Goal: Task Accomplishment & Management: Use online tool/utility

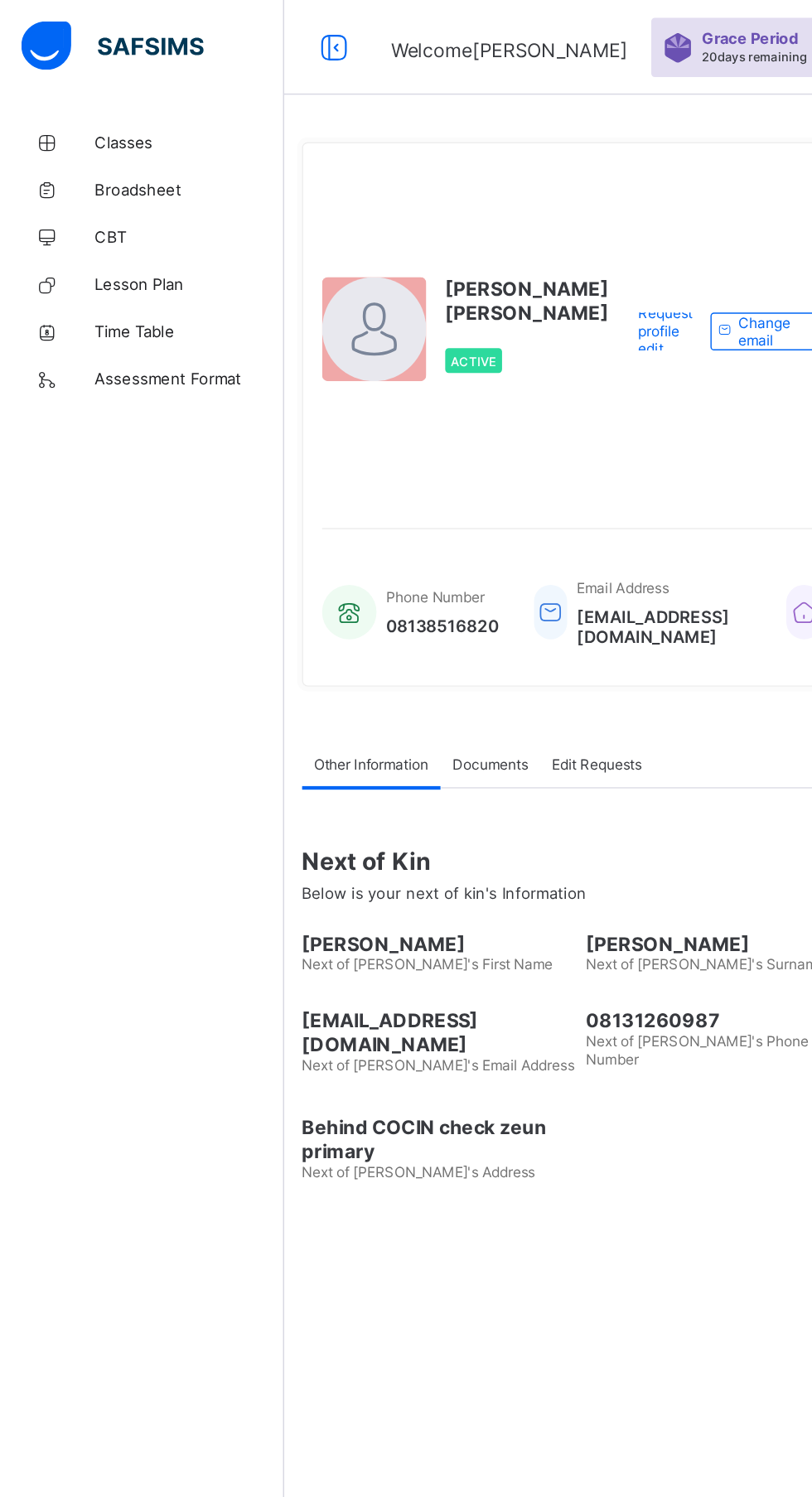
click at [107, 82] on link "Classes" at bounding box center [99, 99] width 198 height 34
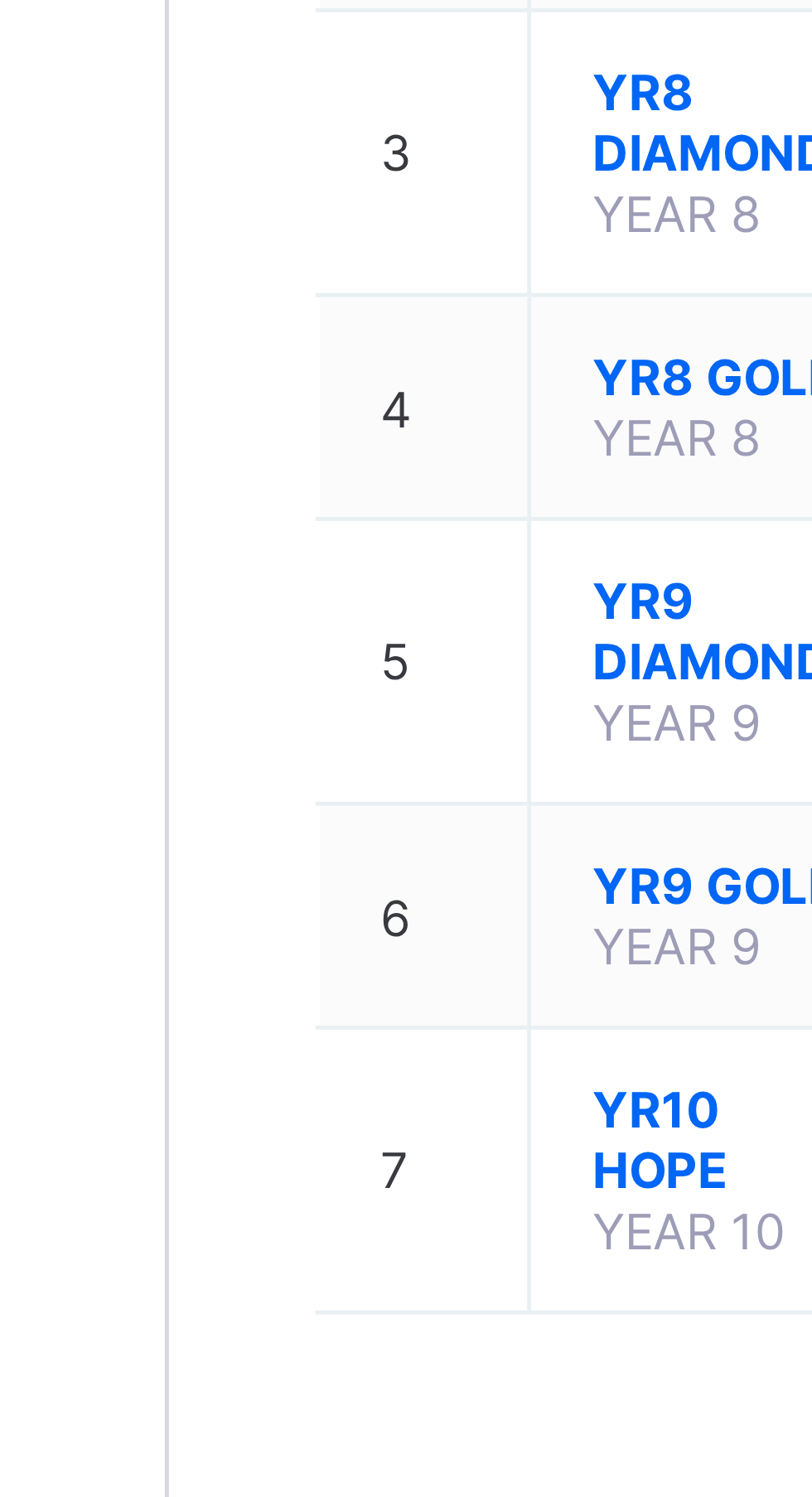
click at [307, 496] on span "YR9 DIAMOND" at bounding box center [311, 489] width 52 height 25
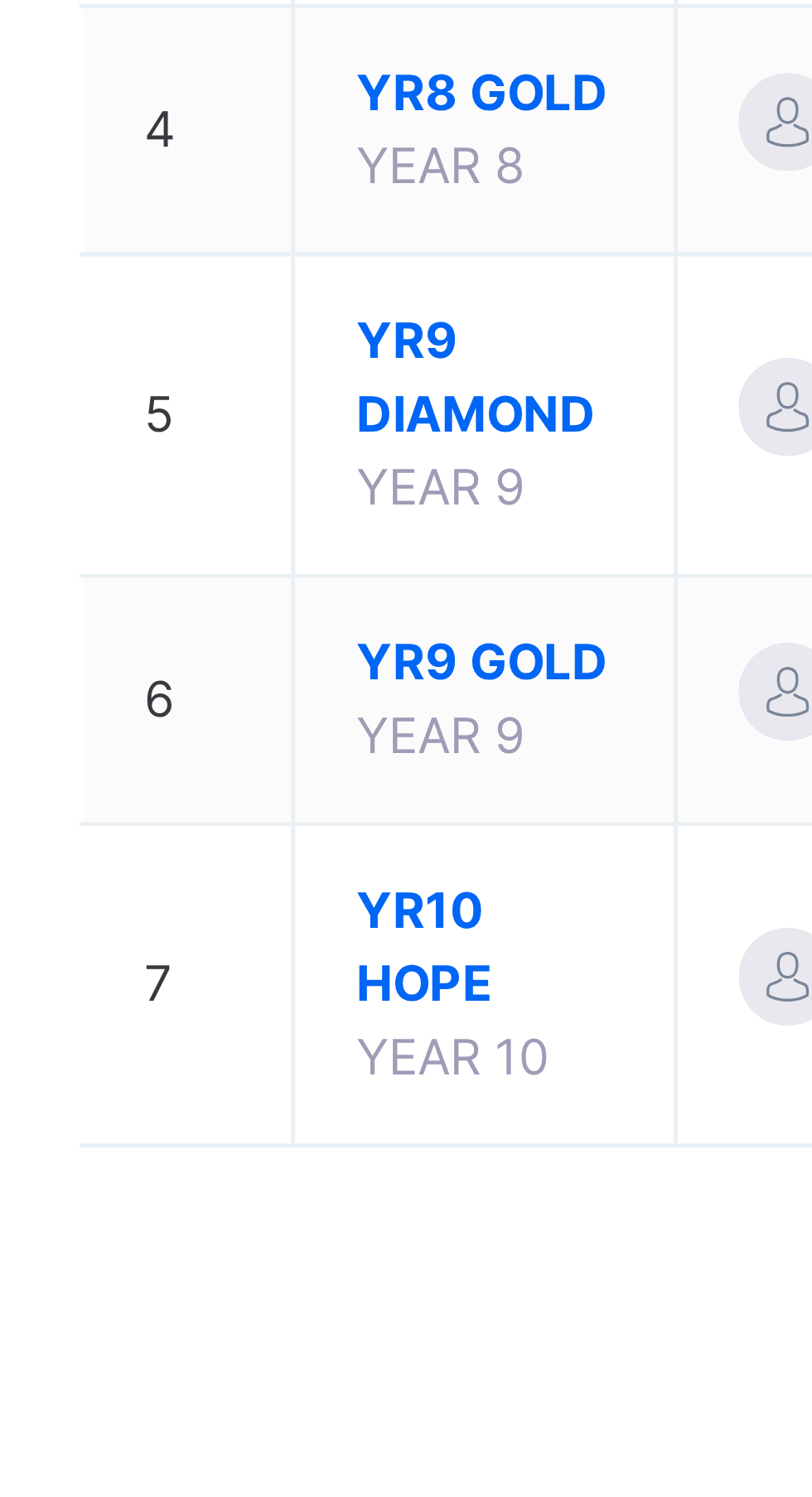
click at [310, 602] on span "YEAR 9" at bounding box center [301, 596] width 34 height 12
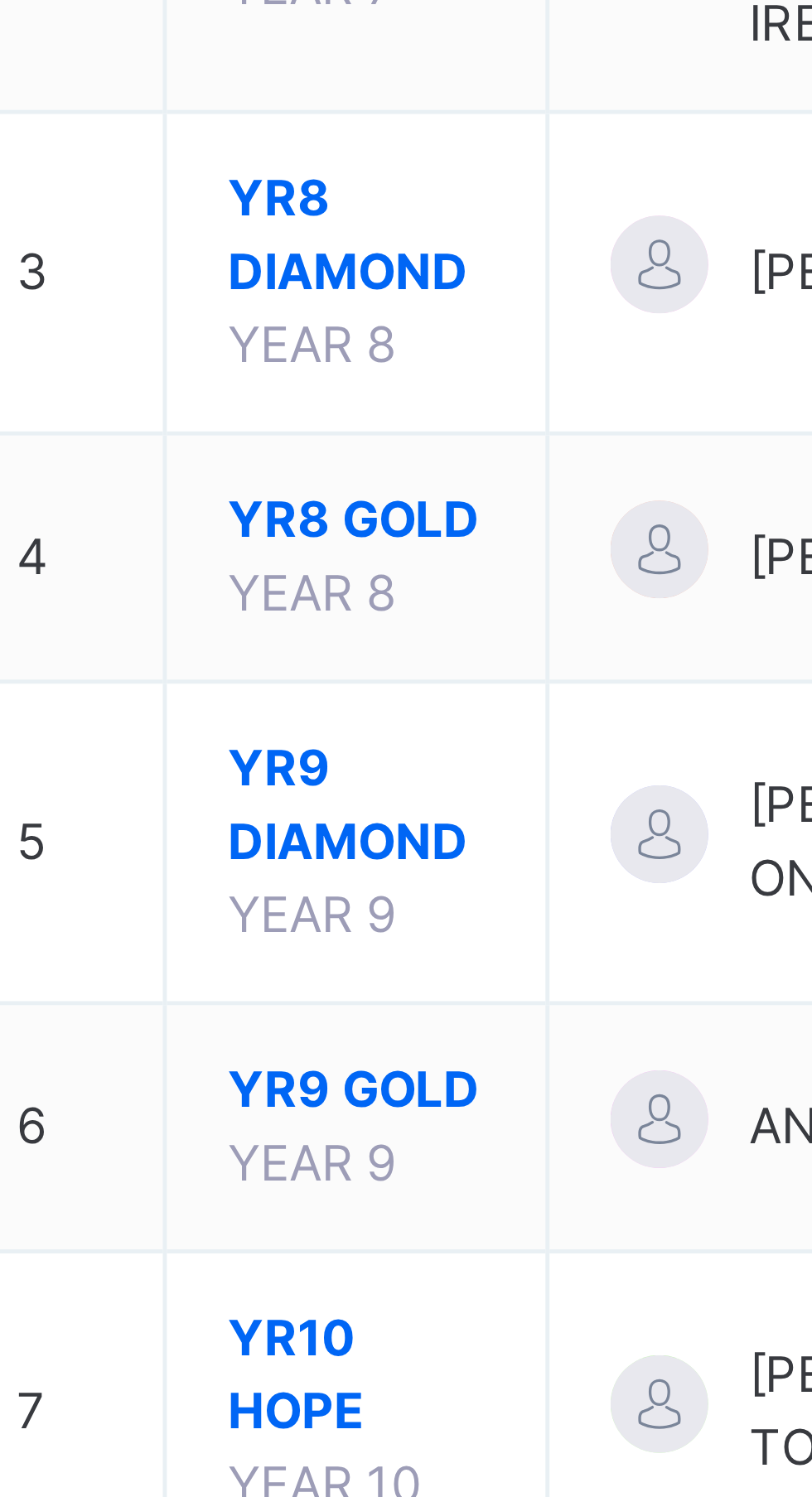
click at [316, 589] on span "YR9 GOLD" at bounding box center [311, 582] width 52 height 15
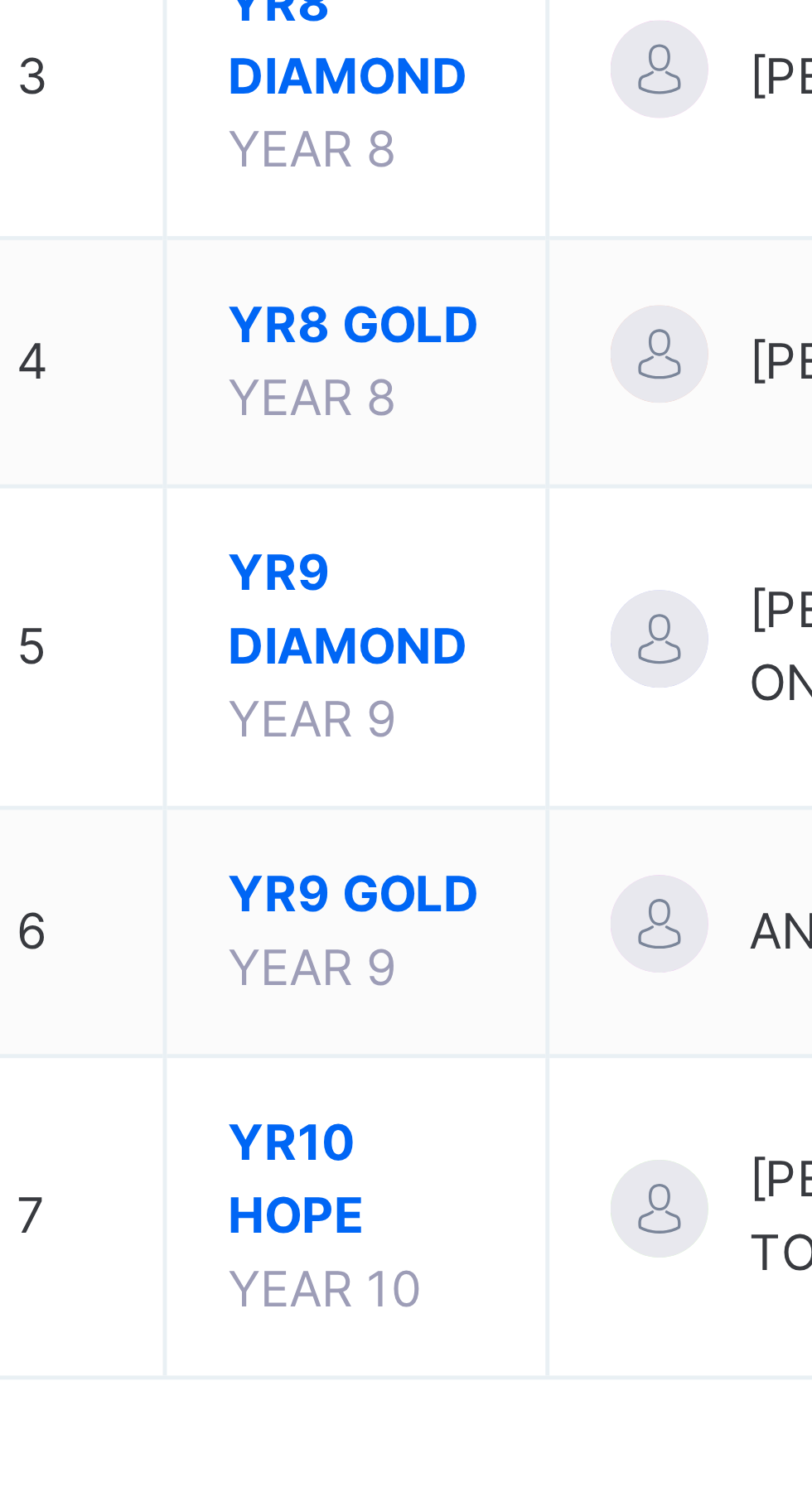
click at [324, 539] on span "YR9 DIAMOND" at bounding box center [311, 523] width 52 height 30
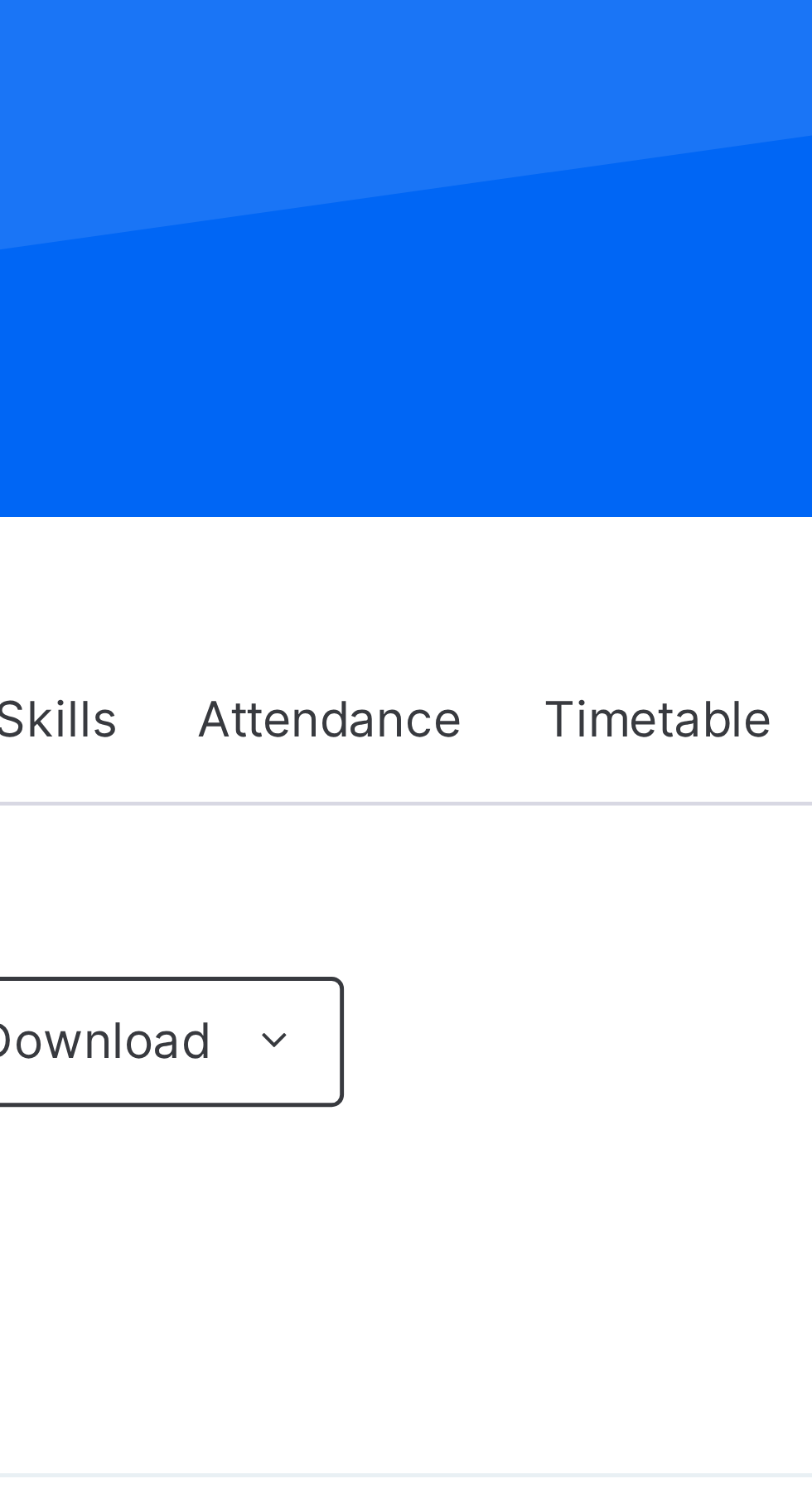
click at [520, 380] on span "Attendance" at bounding box center [500, 376] width 54 height 15
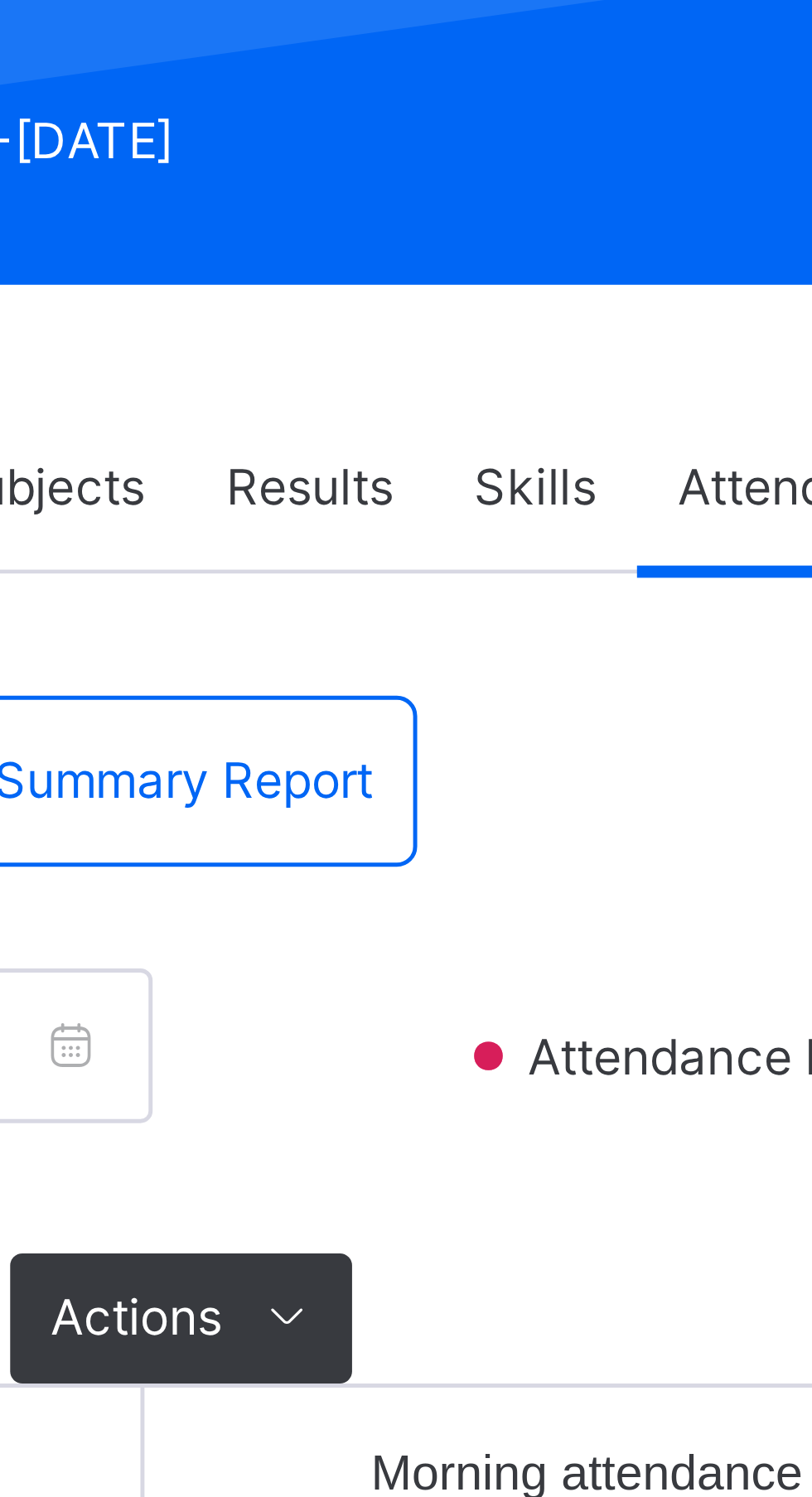
click at [295, 539] on span "Save" at bounding box center [296, 545] width 41 height 15
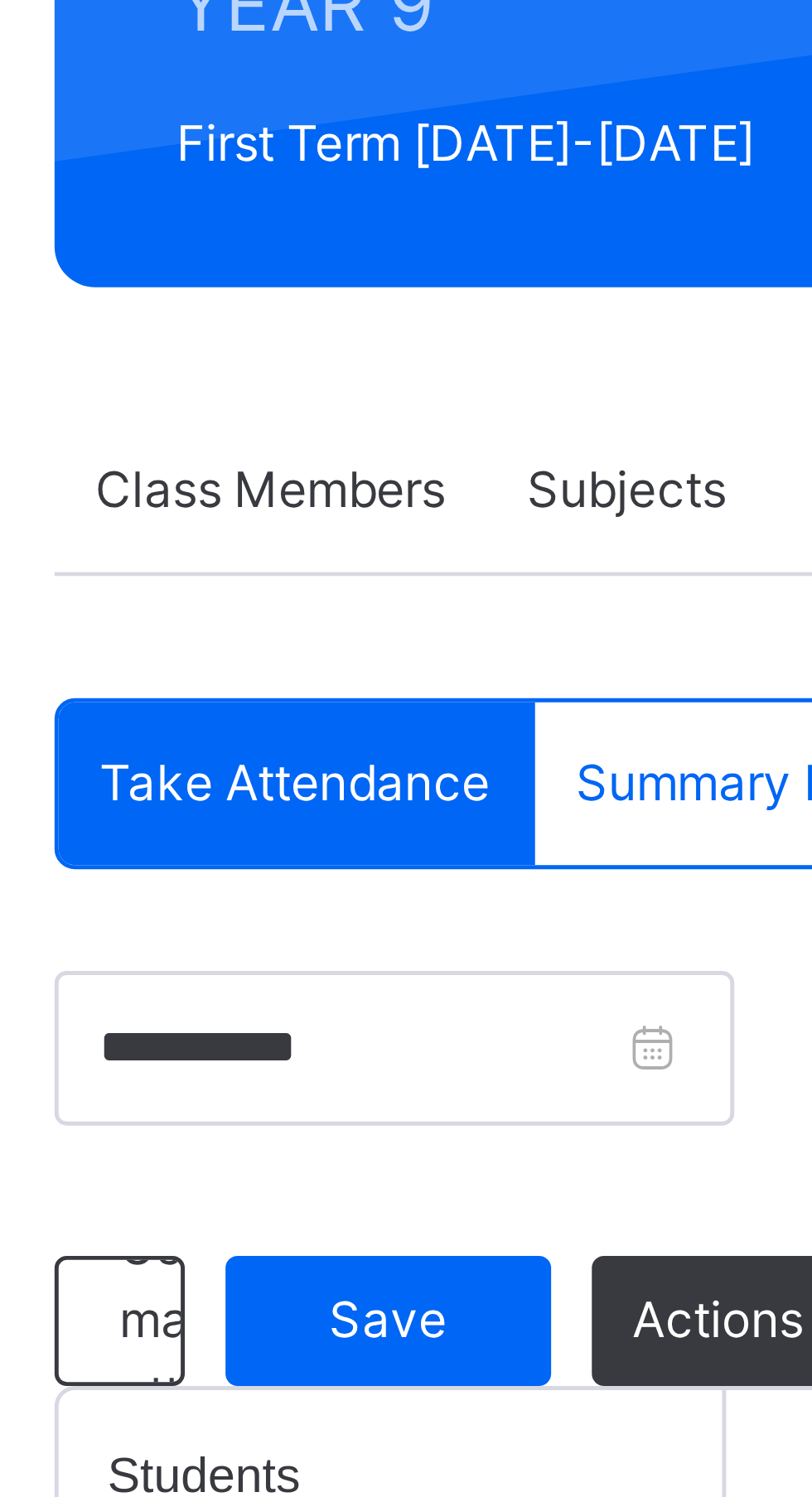
click at [292, 545] on div "Save" at bounding box center [296, 545] width 66 height 27
